Goal: Transaction & Acquisition: Purchase product/service

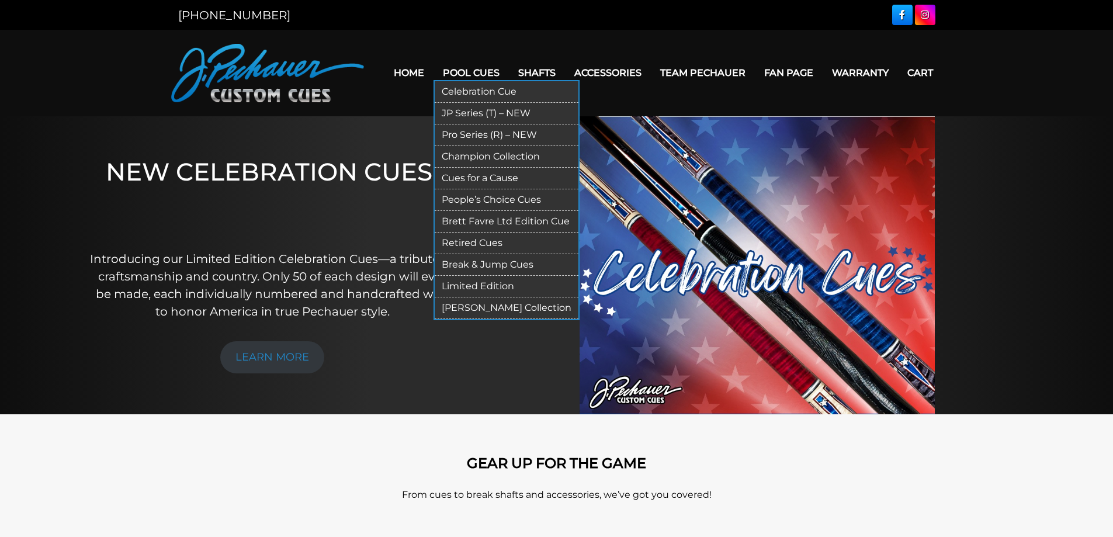
click at [480, 108] on link "JP Series (T) – NEW" at bounding box center [507, 114] width 144 height 22
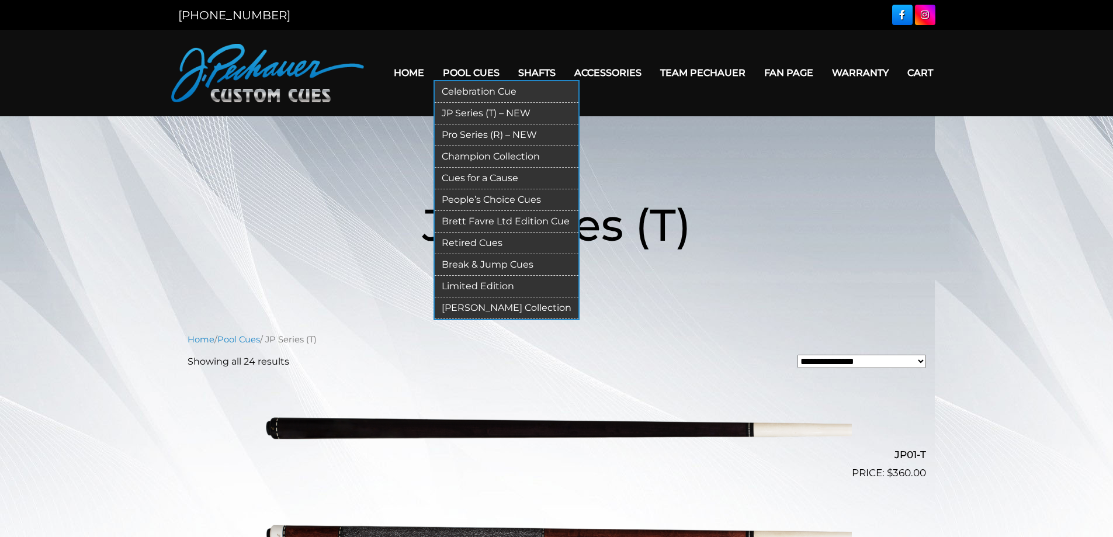
click at [447, 80] on ul "Celebration Cue JP Series (T) – NEW Pro Series (R) – NEW Champion Collection Cu…" at bounding box center [506, 200] width 146 height 240
click at [461, 72] on link "Pool Cues" at bounding box center [470, 73] width 75 height 30
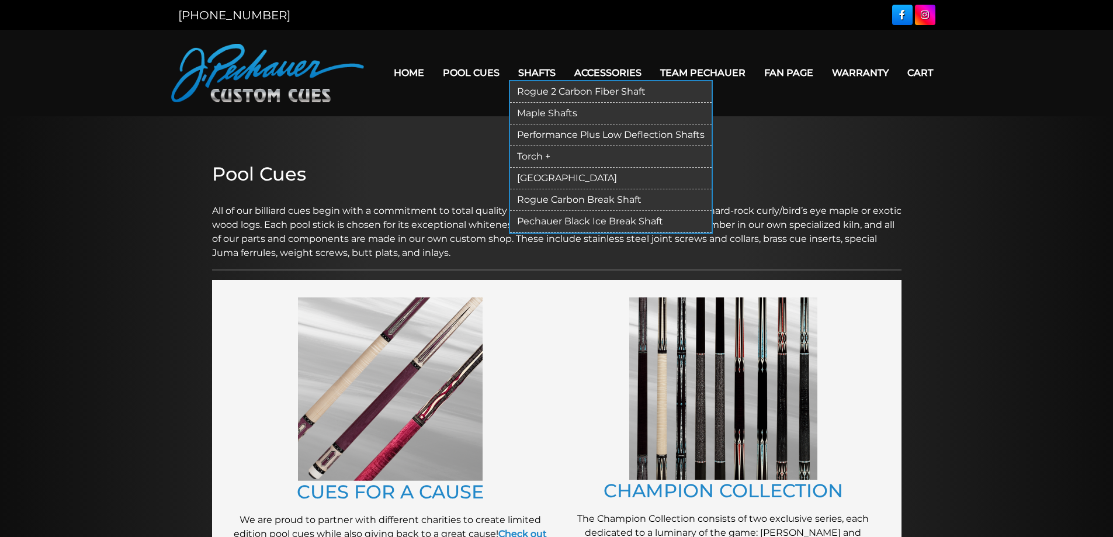
click at [536, 72] on link "Shafts" at bounding box center [537, 73] width 56 height 30
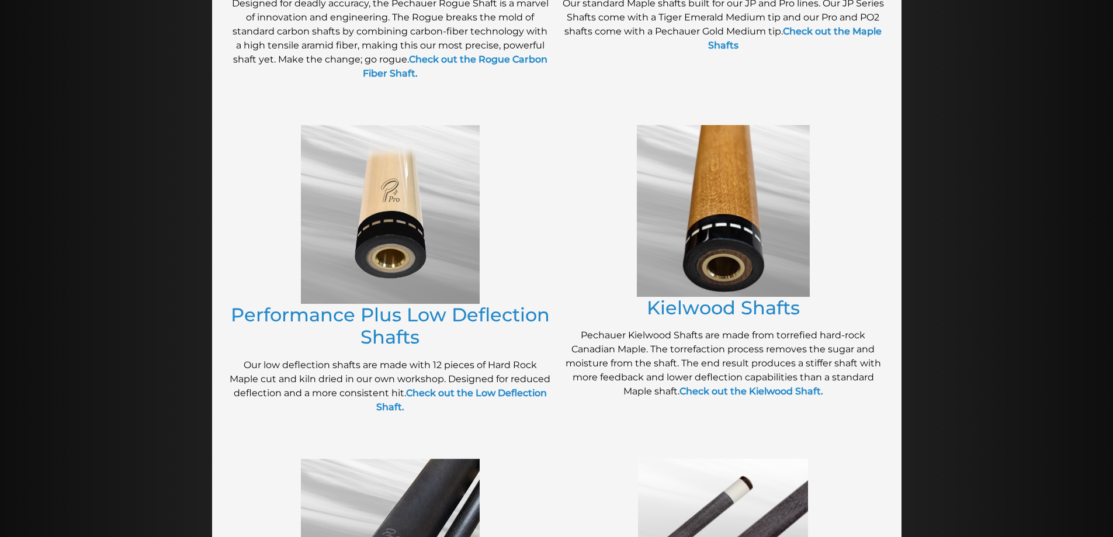
scroll to position [464, 0]
click at [344, 307] on link "Performance Plus Low Deflection Shafts" at bounding box center [390, 326] width 319 height 45
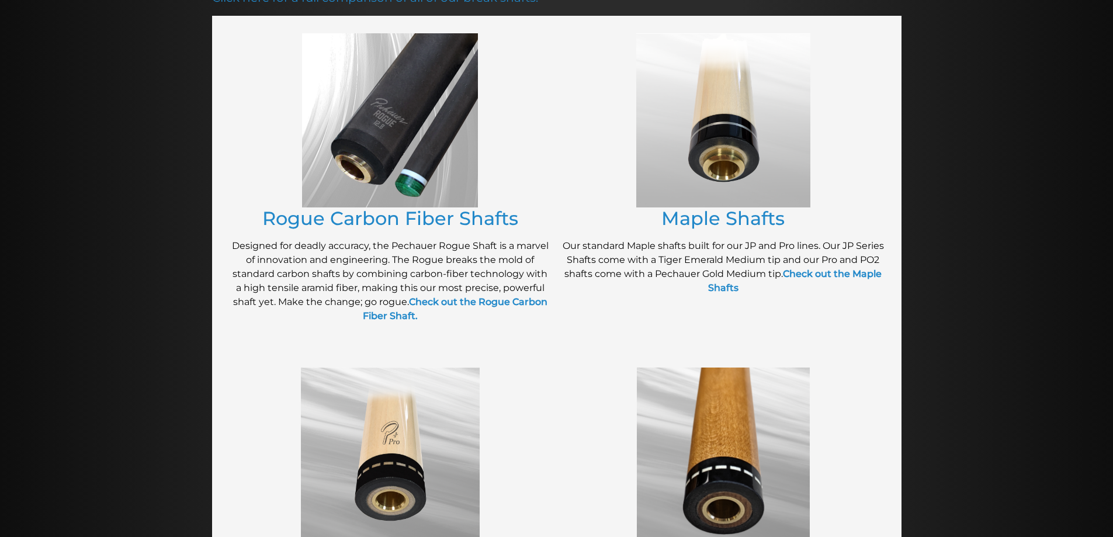
scroll to position [218, 0]
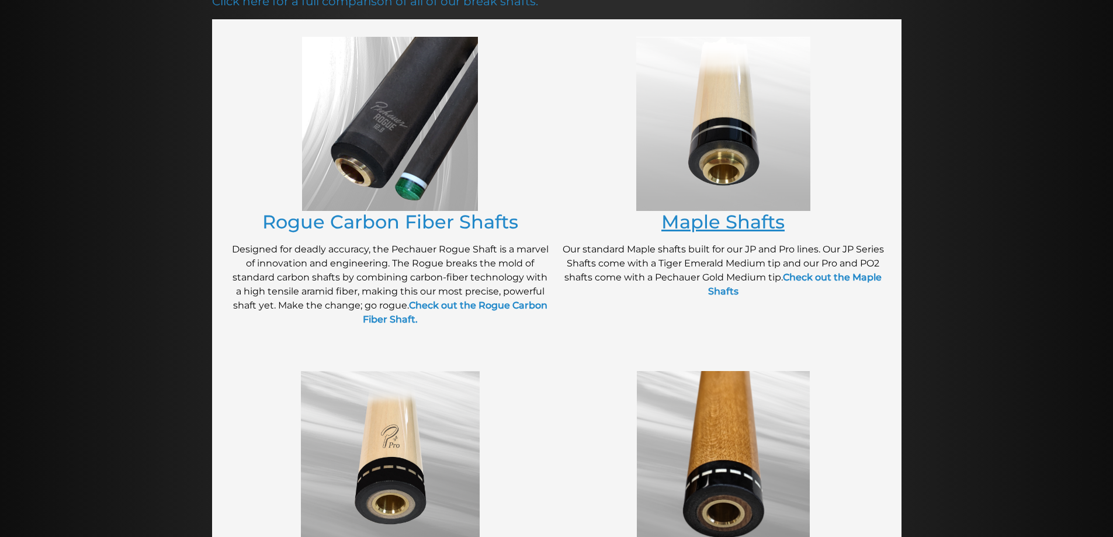
click at [700, 228] on link "Maple Shafts" at bounding box center [722, 221] width 123 height 23
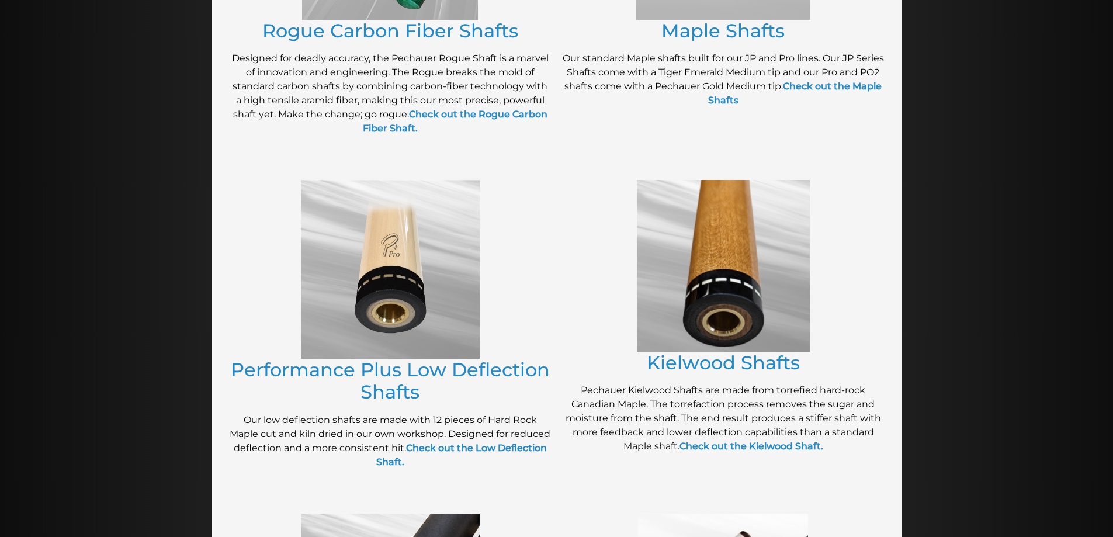
scroll to position [415, 0]
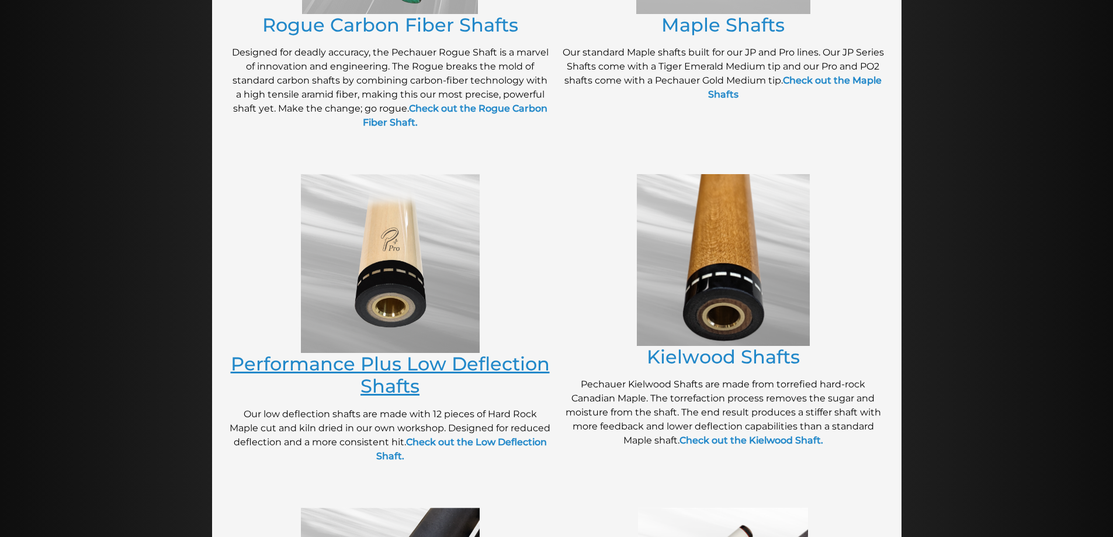
click at [394, 357] on link "Performance Plus Low Deflection Shafts" at bounding box center [390, 374] width 319 height 45
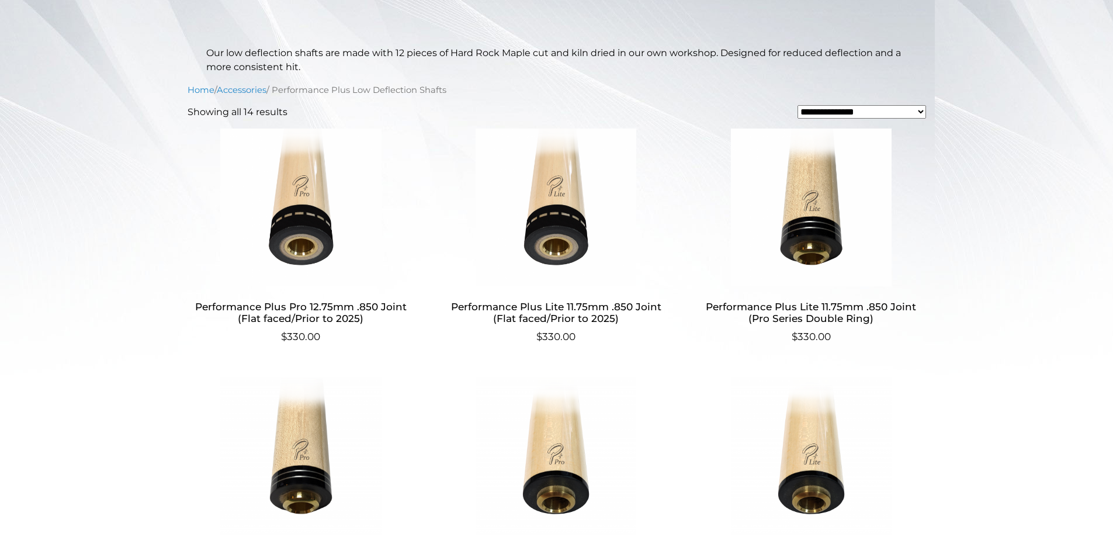
scroll to position [291, 0]
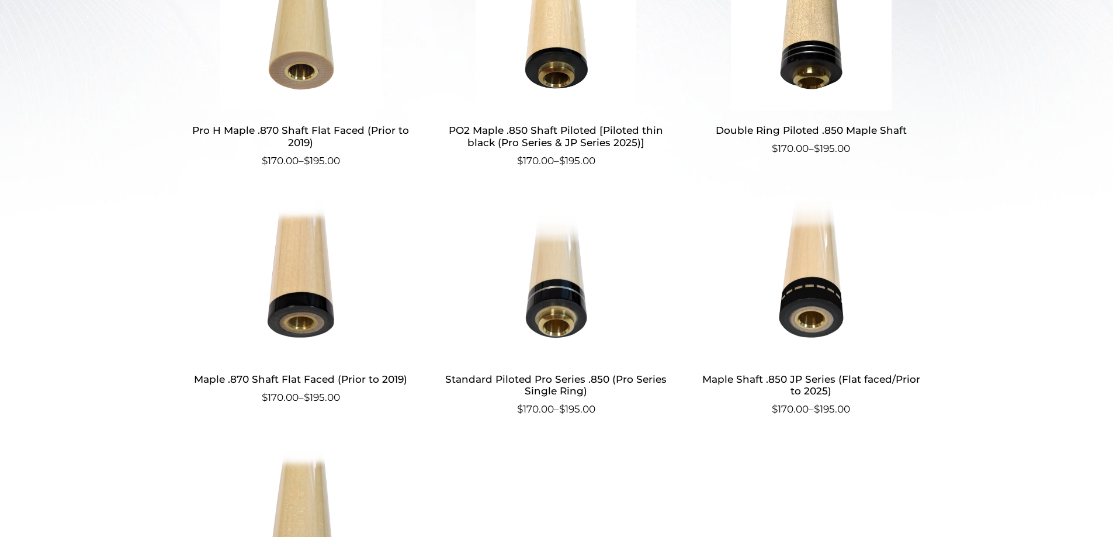
scroll to position [460, 0]
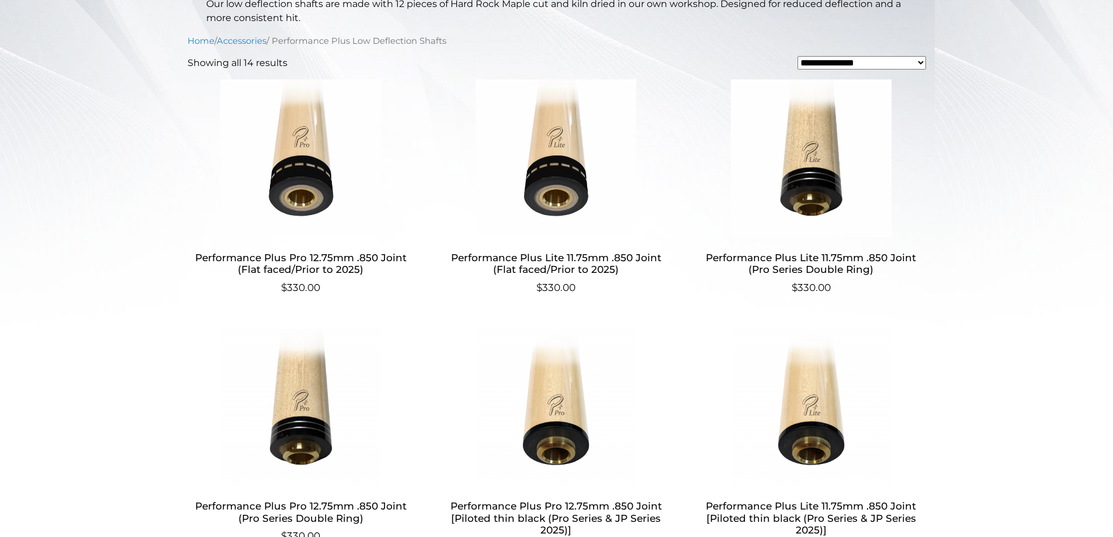
scroll to position [353, 0]
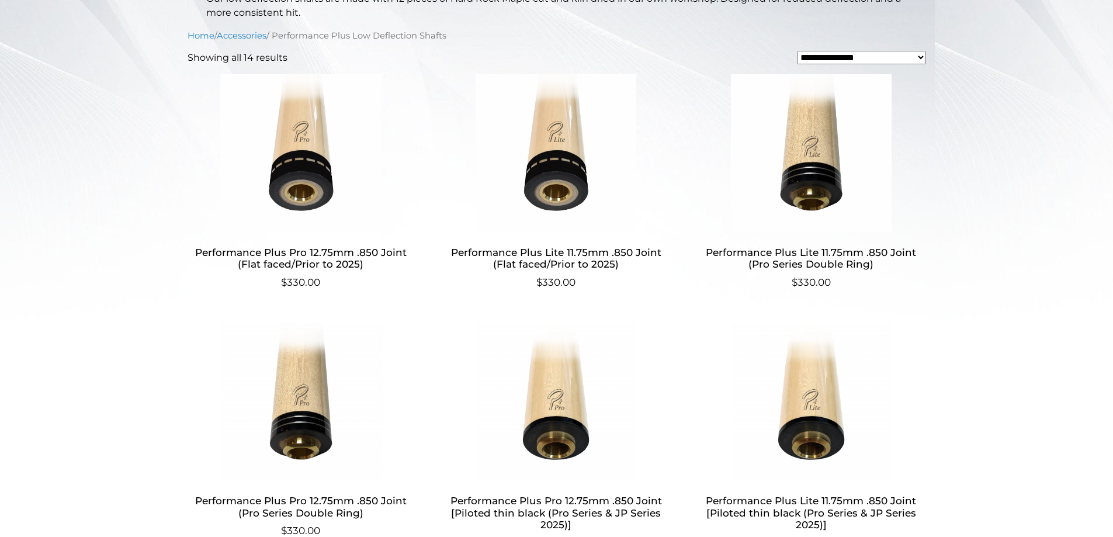
click at [309, 202] on img at bounding box center [300, 153] width 227 height 158
